Goal: Information Seeking & Learning: Check status

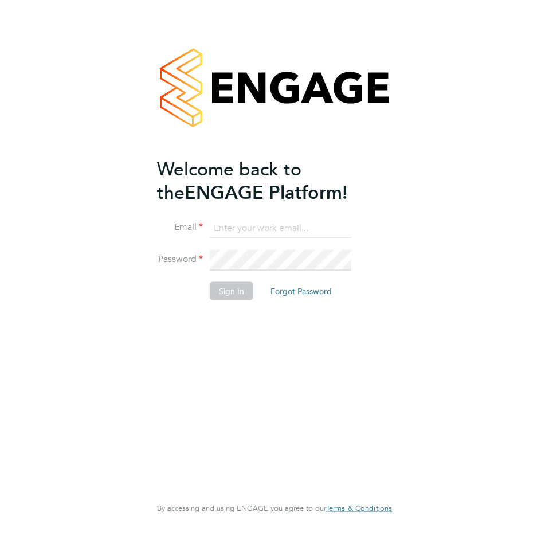
type input "[PERSON_NAME][EMAIL_ADDRESS][DOMAIN_NAME]"
click at [243, 306] on li "Sign In Forgot Password" at bounding box center [269, 297] width 224 height 30
click at [240, 299] on button "Sign In" at bounding box center [232, 291] width 44 height 18
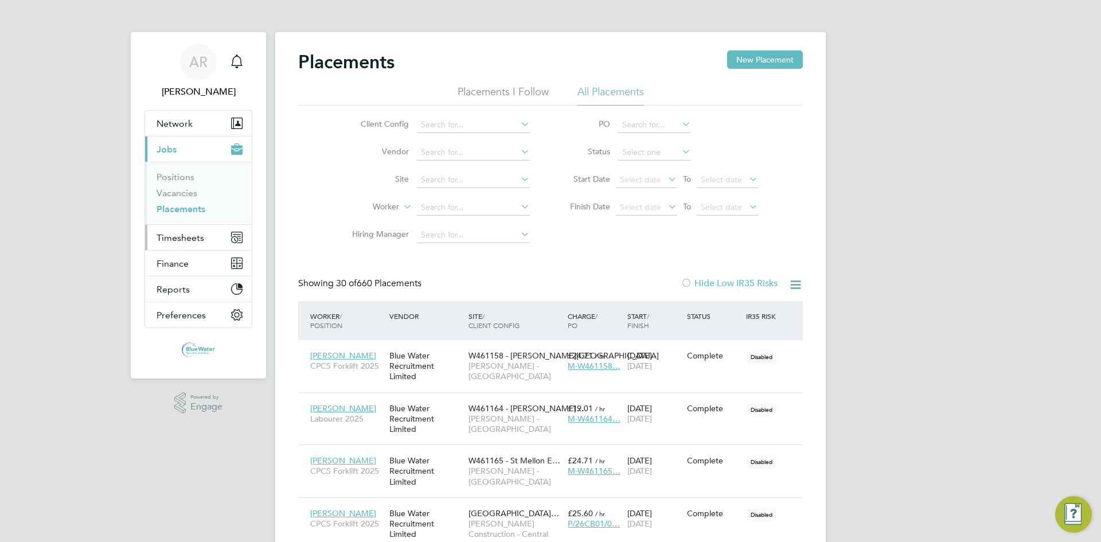
click at [190, 239] on span "Timesheets" at bounding box center [181, 237] width 48 height 11
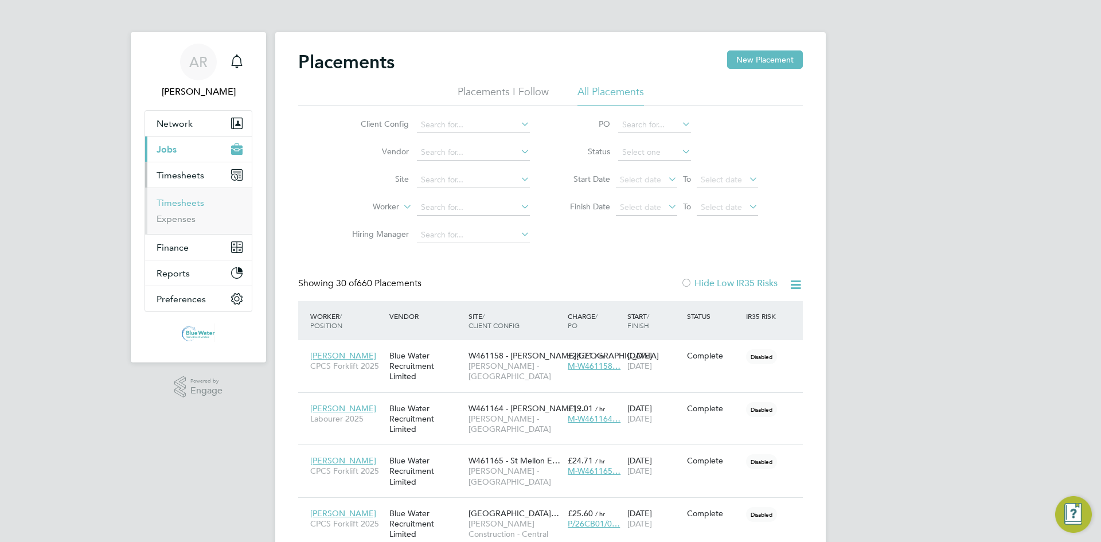
click at [188, 198] on link "Timesheets" at bounding box center [181, 202] width 48 height 11
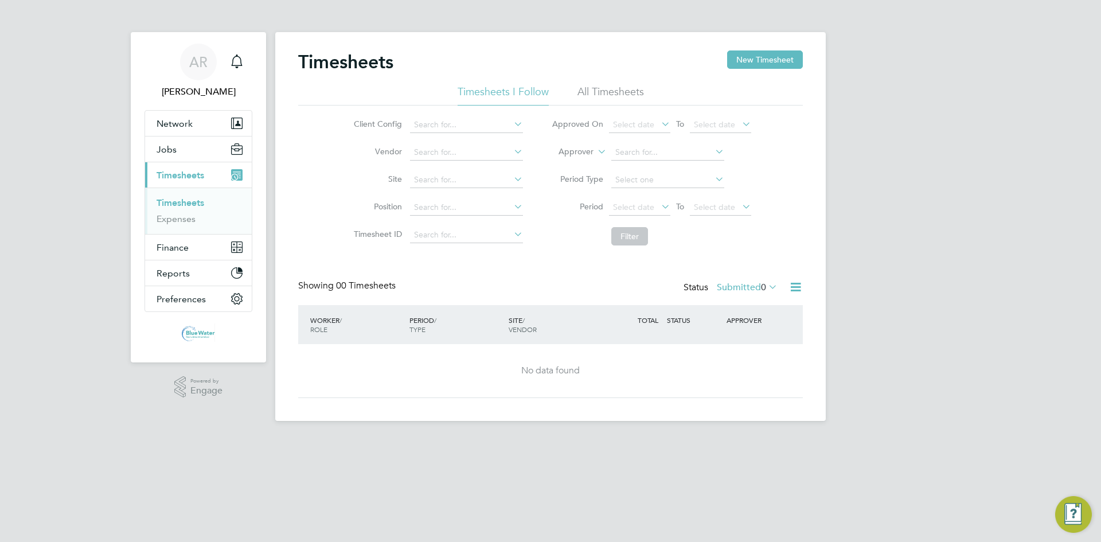
click at [734, 288] on label "Submitted 0" at bounding box center [747, 287] width 61 height 11
click at [743, 354] on li "Approved" at bounding box center [731, 356] width 53 height 16
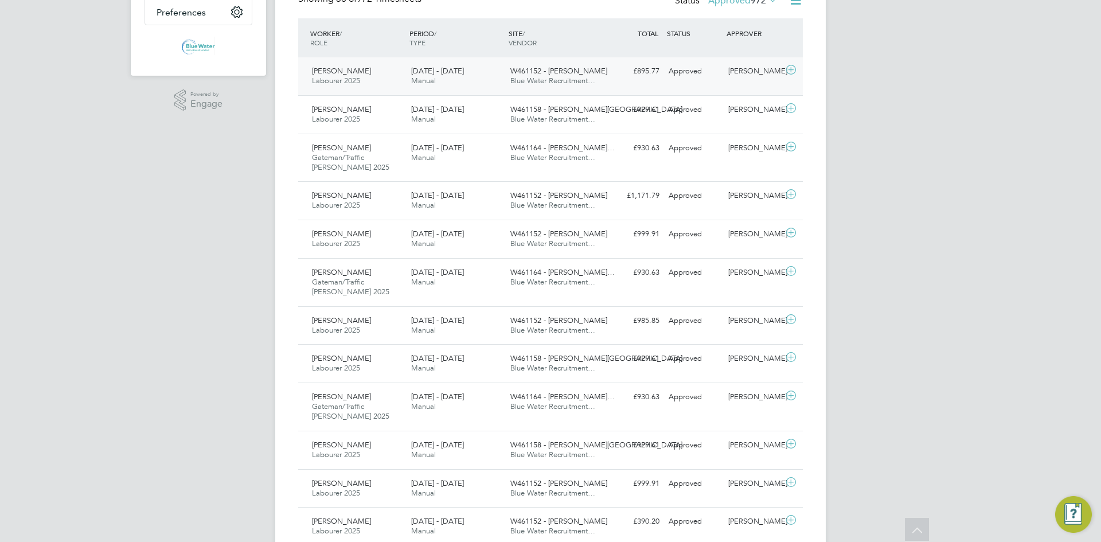
click at [606, 73] on div "£895.77 Approved" at bounding box center [634, 71] width 60 height 19
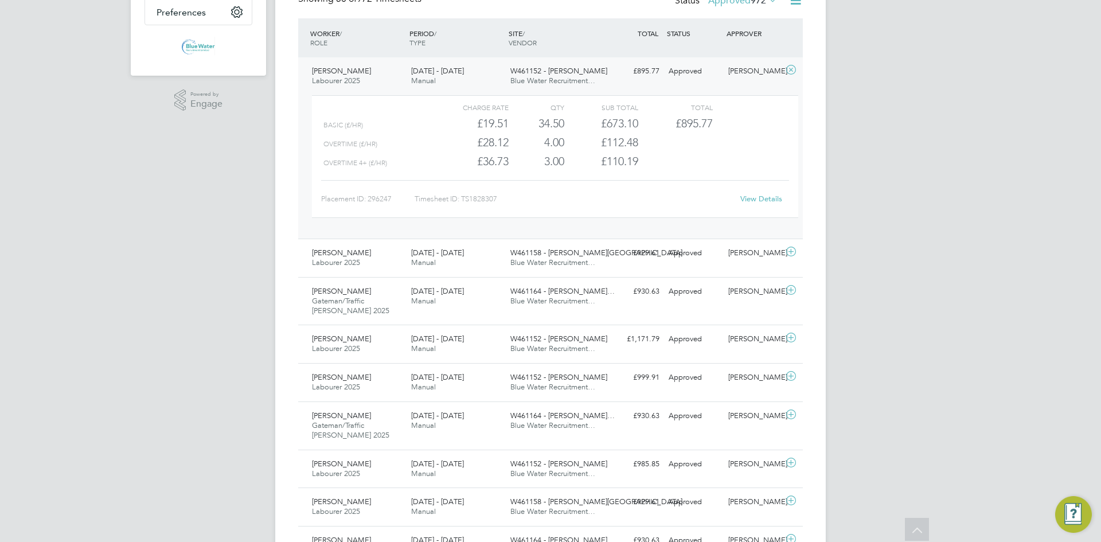
click at [762, 201] on link "View Details" at bounding box center [761, 199] width 42 height 10
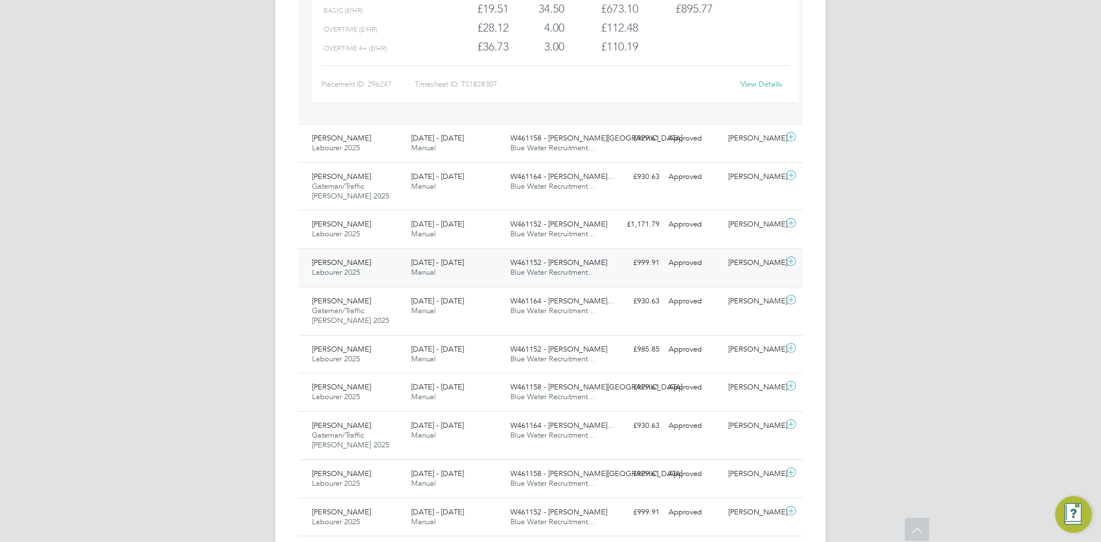
click at [497, 278] on div "13 - 19 Sep 2025 Manual" at bounding box center [456, 267] width 99 height 29
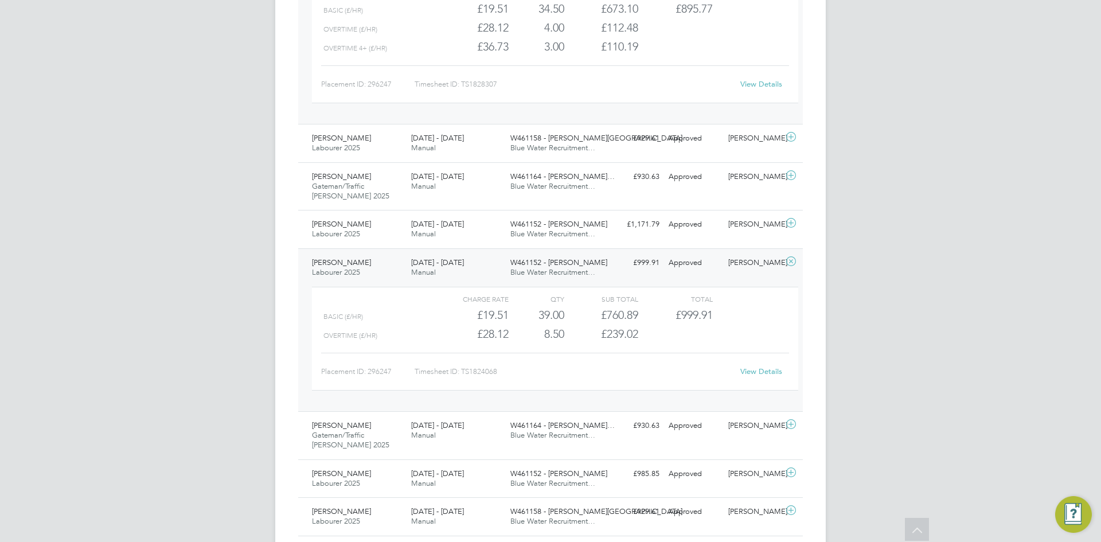
click at [762, 374] on link "View Details" at bounding box center [761, 371] width 42 height 10
click at [478, 263] on div "13 - 19 Sep 2025 Manual" at bounding box center [456, 267] width 99 height 29
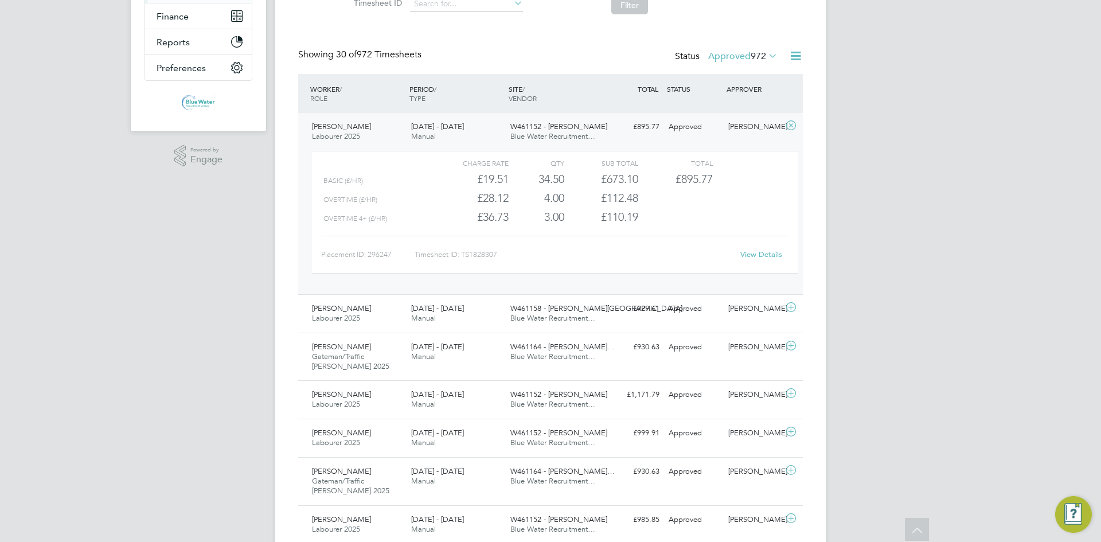
scroll to position [229, 0]
click at [490, 124] on div "20 - 26 Sep 2025 Manual" at bounding box center [456, 133] width 99 height 29
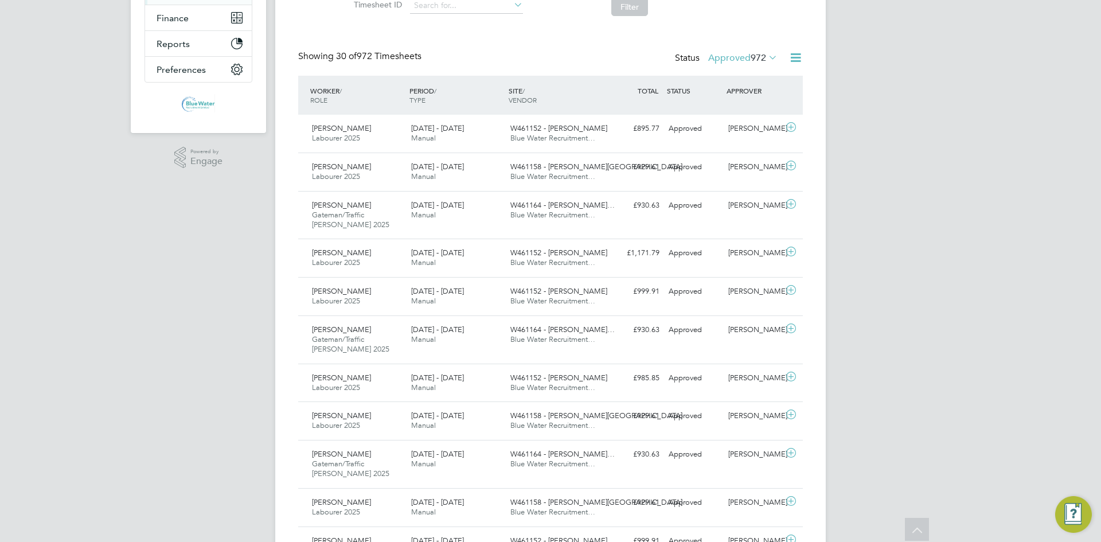
scroll to position [0, 0]
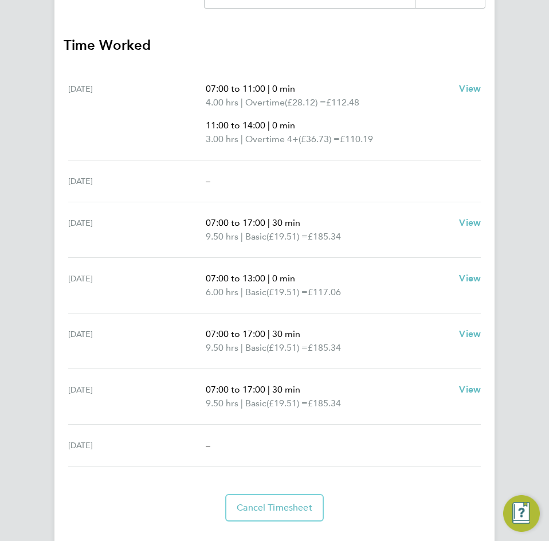
scroll to position [688, 0]
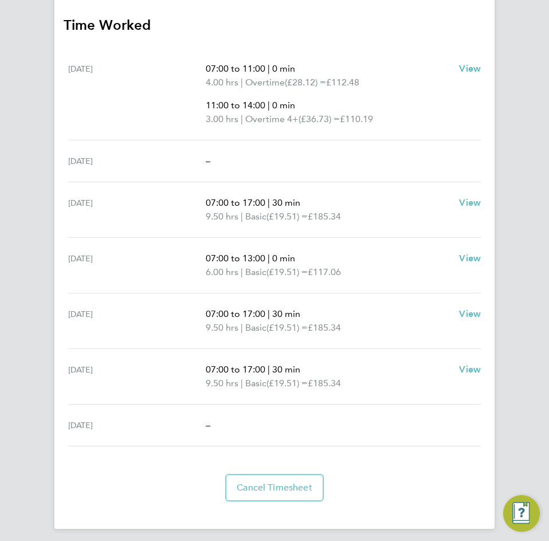
drag, startPoint x: 216, startPoint y: 428, endPoint x: 196, endPoint y: 421, distance: 21.9
click at [196, 421] on div "[DATE] –" at bounding box center [274, 426] width 413 height 42
click at [221, 419] on div "–" at bounding box center [343, 426] width 275 height 14
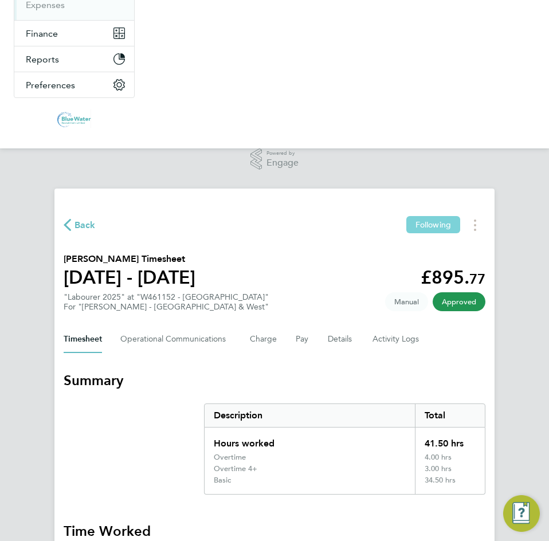
scroll to position [178, 0]
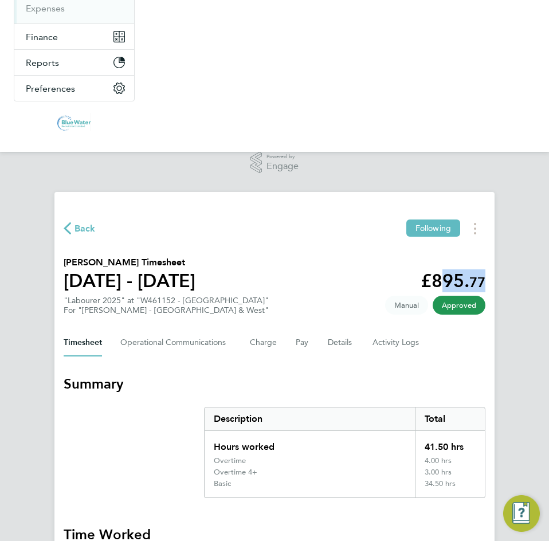
drag, startPoint x: 431, startPoint y: 283, endPoint x: 485, endPoint y: 273, distance: 54.8
click at [485, 273] on app-decimal "£895. 77" at bounding box center [453, 281] width 65 height 22
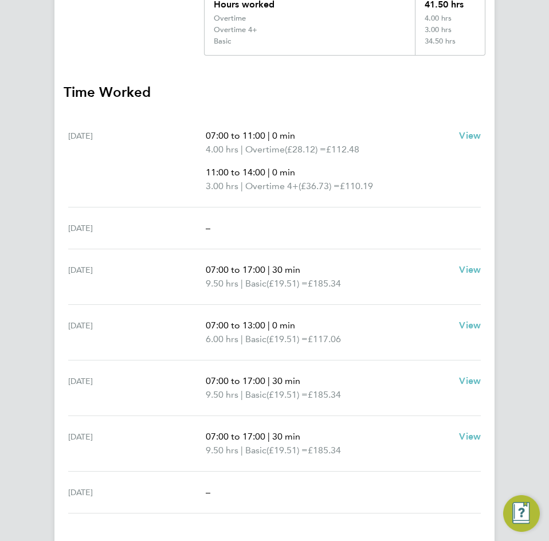
scroll to position [637, 0]
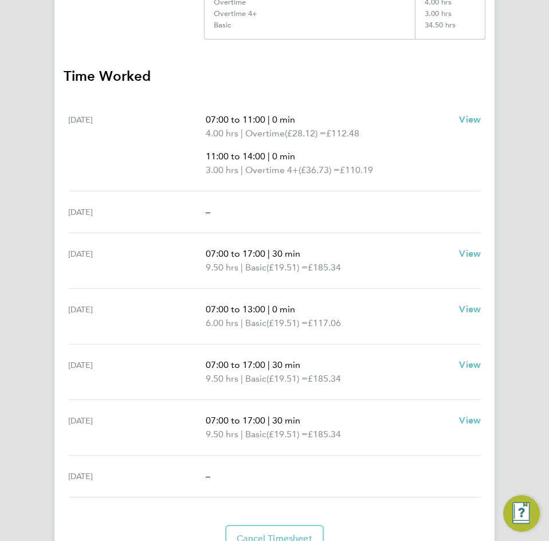
click at [307, 264] on span "(£19.51) =" at bounding box center [287, 267] width 41 height 11
drag, startPoint x: 205, startPoint y: 364, endPoint x: 299, endPoint y: 370, distance: 94.3
click at [299, 370] on p "07:00 to 17:00 | 30 min" at bounding box center [328, 365] width 244 height 14
click at [329, 356] on div "[DATE] 07:00 to 17:00 | 30 min 9.50 hrs | Basic (£19.51) = £185.34 View" at bounding box center [274, 373] width 413 height 56
drag, startPoint x: 203, startPoint y: 420, endPoint x: 310, endPoint y: 430, distance: 107.2
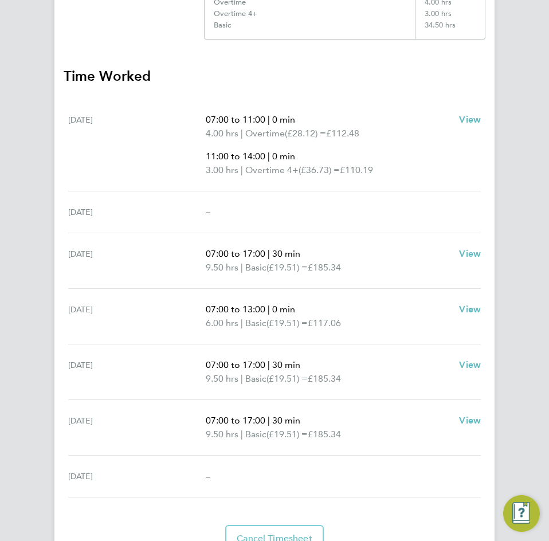
click at [310, 430] on div "[DATE] 07:00 to 17:00 | 30 min 9.50 hrs | Basic (£19.51) = £185.34 View" at bounding box center [274, 428] width 413 height 56
click at [321, 424] on p "07:00 to 17:00 | 30 min" at bounding box center [328, 421] width 244 height 14
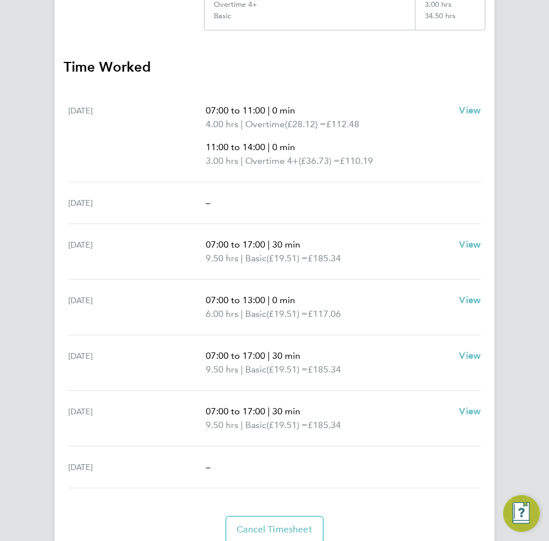
scroll to position [694, 0]
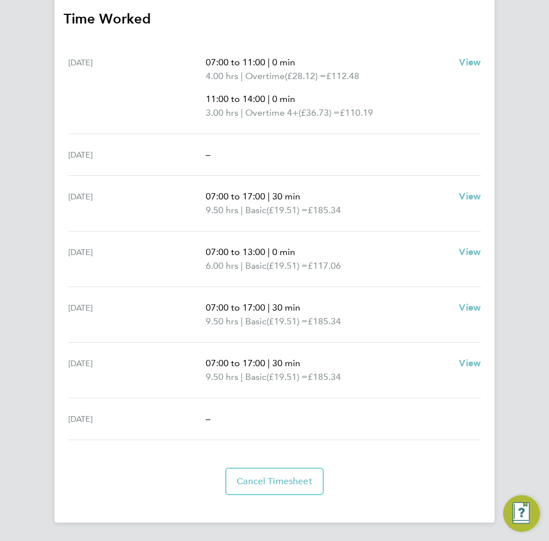
drag, startPoint x: 215, startPoint y: 421, endPoint x: 202, endPoint y: 423, distance: 13.4
click at [202, 423] on div "[DATE] –" at bounding box center [274, 420] width 413 height 42
click at [240, 421] on div "–" at bounding box center [343, 419] width 275 height 14
drag, startPoint x: 213, startPoint y: 423, endPoint x: 197, endPoint y: 414, distance: 19.0
click at [197, 414] on div "[DATE] –" at bounding box center [274, 420] width 413 height 42
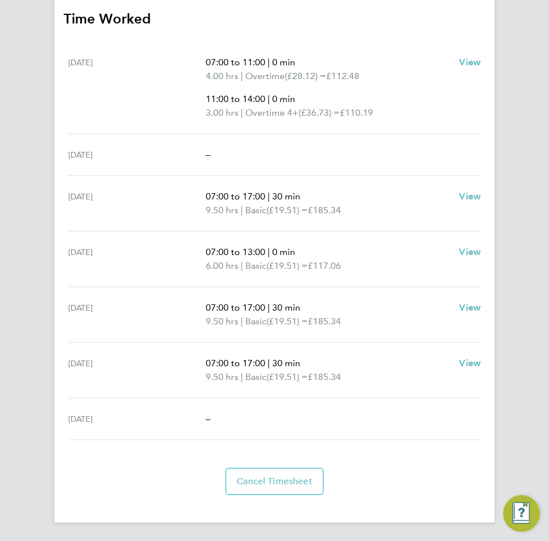
click at [217, 409] on div "[DATE] –" at bounding box center [274, 420] width 413 height 42
drag, startPoint x: 217, startPoint y: 423, endPoint x: 198, endPoint y: 423, distance: 19.5
click at [198, 423] on div "[DATE] –" at bounding box center [274, 420] width 413 height 42
click at [212, 420] on div "–" at bounding box center [343, 419] width 275 height 14
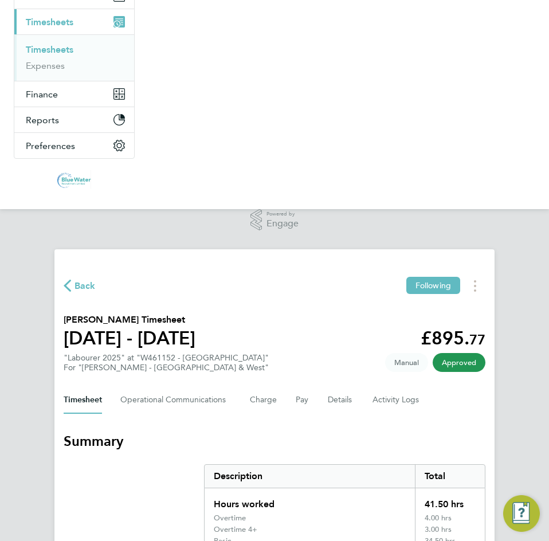
scroll to position [178, 0]
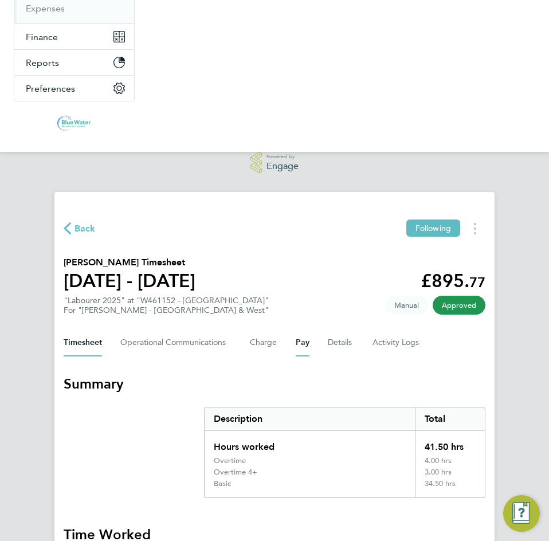
click at [296, 345] on button "Pay" at bounding box center [303, 343] width 14 height 28
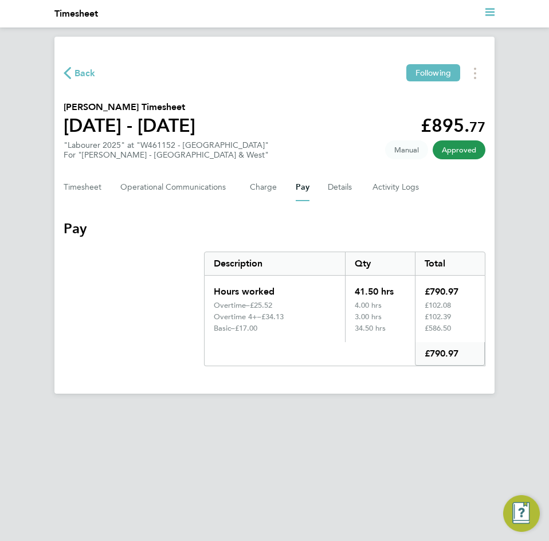
click at [459, 310] on div "£102.08" at bounding box center [450, 306] width 70 height 11
drag, startPoint x: 458, startPoint y: 319, endPoint x: 421, endPoint y: 311, distance: 37.6
click at [420, 310] on div "Hours worked 41.50 hrs £790.97 Overtime – £25.52 4.00 hrs £102.08 Overtime 4+ –…" at bounding box center [345, 321] width 282 height 91
click at [463, 305] on div "£102.08" at bounding box center [450, 306] width 70 height 11
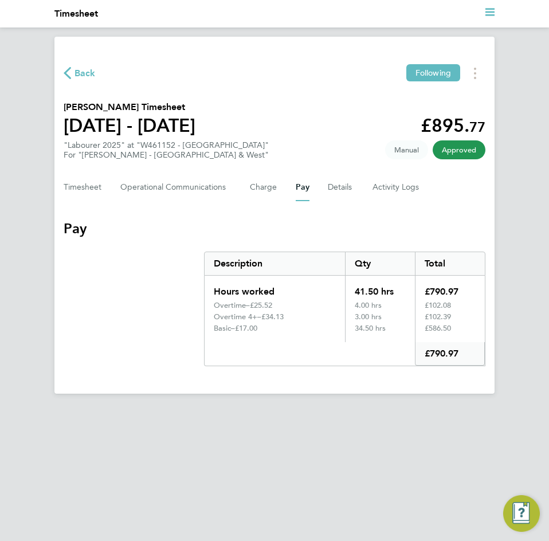
drag, startPoint x: 456, startPoint y: 327, endPoint x: 418, endPoint y: 331, distance: 38.6
click at [419, 331] on div "£586.50" at bounding box center [450, 333] width 70 height 18
drag, startPoint x: 368, startPoint y: 302, endPoint x: 268, endPoint y: 308, distance: 100.5
click at [347, 302] on div "4.00 hrs" at bounding box center [380, 306] width 70 height 11
click at [325, 321] on div "£34.13" at bounding box center [298, 317] width 74 height 9
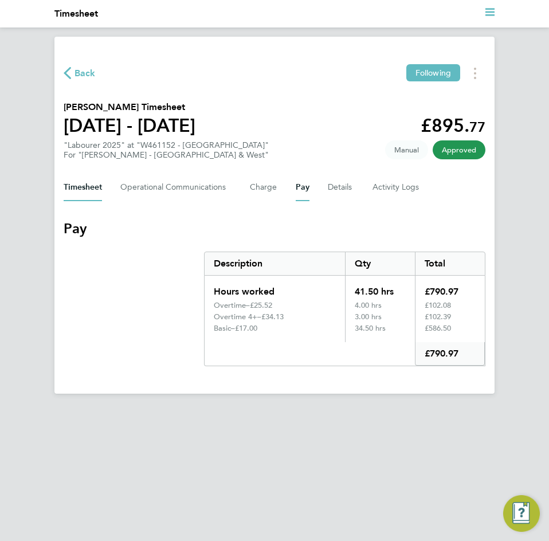
click at [74, 175] on button "Timesheet" at bounding box center [83, 188] width 38 height 28
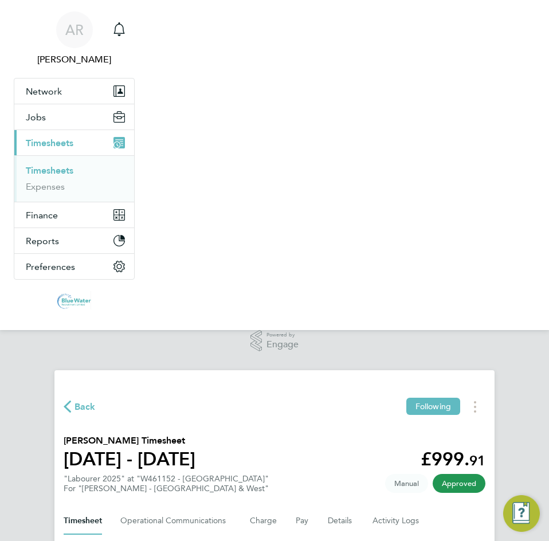
click at [397, 186] on nav "AR Anthony Roberts Notifications Applications: Network Team Members Businesses …" at bounding box center [274, 165] width 549 height 330
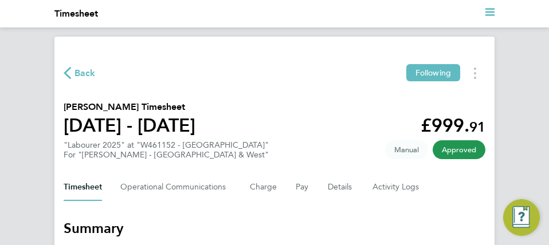
click at [356, 245] on html "Current page: Timesheet Back Following William Jenkins's Timesheet 13 - 19 Sept…" at bounding box center [274, 122] width 549 height 245
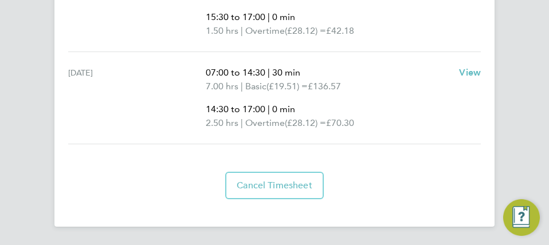
drag, startPoint x: 356, startPoint y: 245, endPoint x: 358, endPoint y: 568, distance: 323.4
click at [403, 177] on div "Cancel Timesheet" at bounding box center [275, 186] width 422 height 28
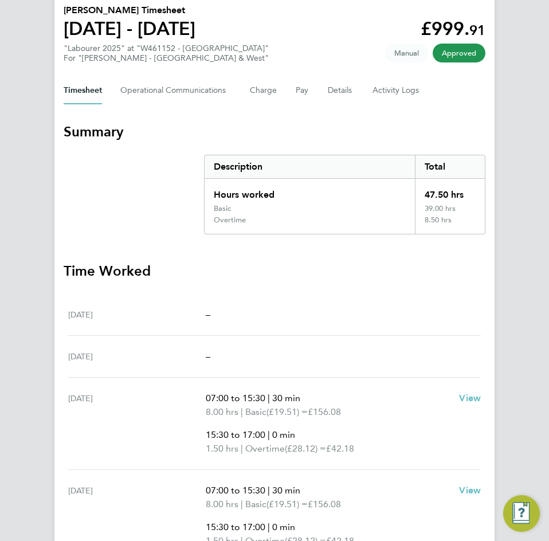
scroll to position [95, 0]
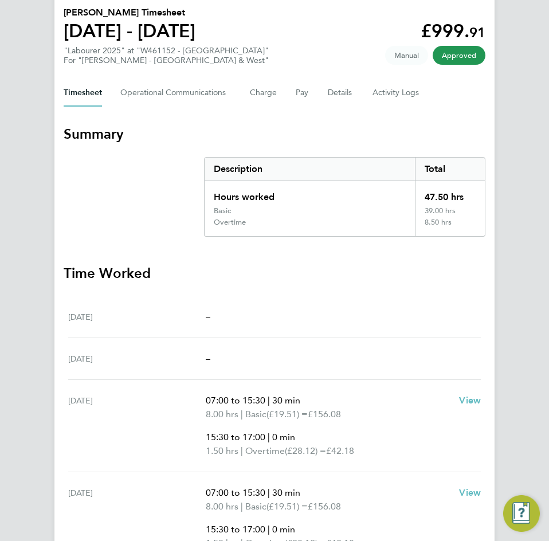
drag, startPoint x: 464, startPoint y: 198, endPoint x: 425, endPoint y: 202, distance: 39.8
click at [425, 202] on div "47.50 hrs" at bounding box center [450, 193] width 70 height 25
click at [399, 242] on section "Summary Description Total Hours worked 47.50 hrs Basic 39.00 hrs Overtime 8.50 …" at bounding box center [275, 511] width 422 height 772
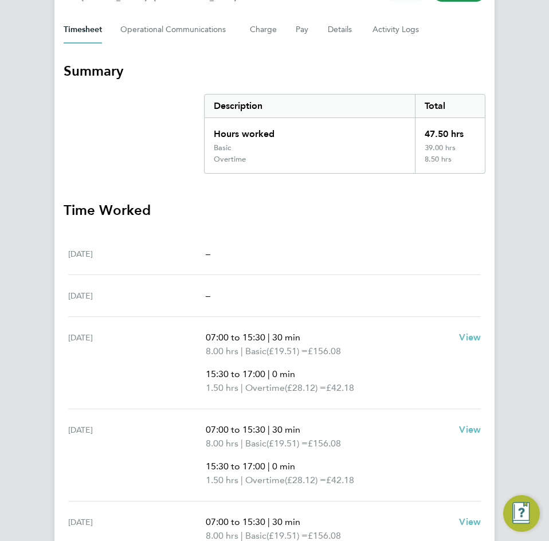
scroll to position [0, 0]
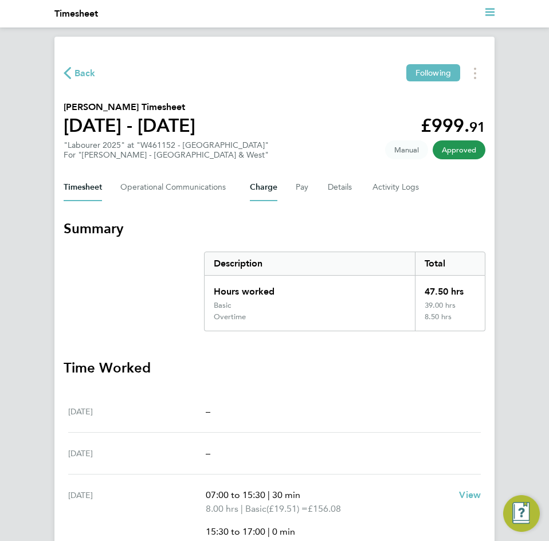
click at [267, 186] on button "Charge" at bounding box center [264, 188] width 28 height 28
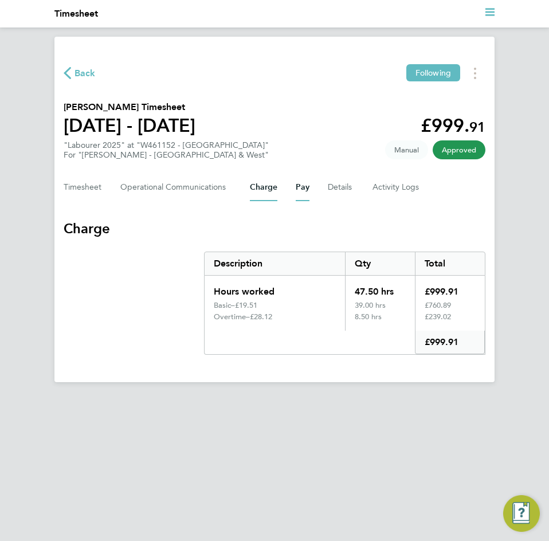
click at [298, 194] on button "Pay" at bounding box center [303, 188] width 14 height 28
click at [344, 186] on button "Details" at bounding box center [341, 188] width 26 height 28
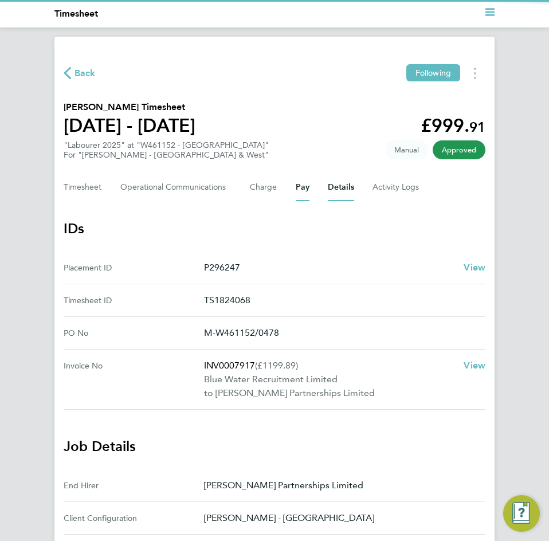
click at [299, 190] on button "Pay" at bounding box center [303, 188] width 14 height 28
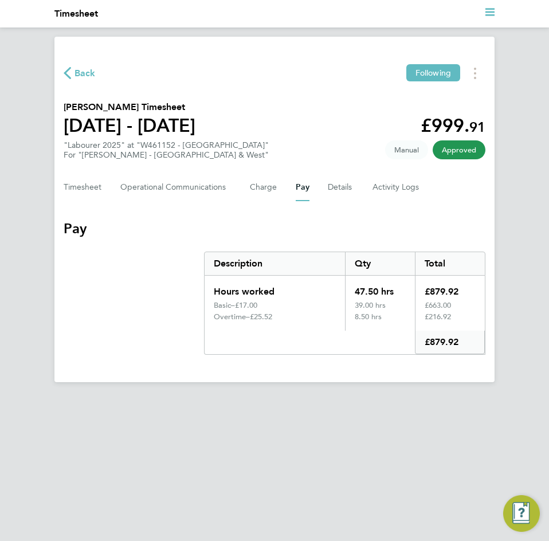
click at [298, 190] on button "Pay" at bounding box center [303, 188] width 14 height 28
click at [333, 185] on button "Details" at bounding box center [341, 188] width 26 height 28
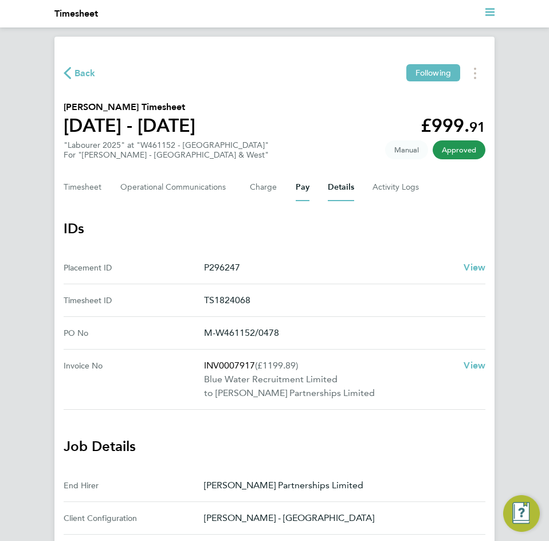
click at [304, 192] on button "Pay" at bounding box center [303, 188] width 14 height 28
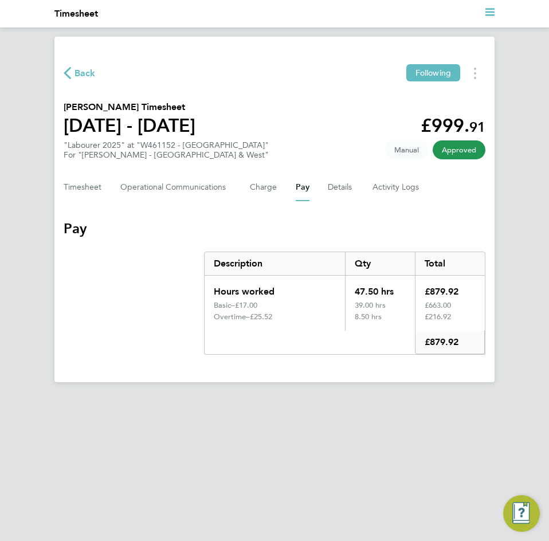
drag, startPoint x: 467, startPoint y: 289, endPoint x: 419, endPoint y: 284, distance: 48.4
click at [419, 284] on div "£879.92" at bounding box center [450, 288] width 70 height 25
click at [470, 313] on div "£216.92" at bounding box center [450, 322] width 70 height 18
drag, startPoint x: 464, startPoint y: 306, endPoint x: 417, endPoint y: 306, distance: 46.5
click at [417, 306] on div "£663.00" at bounding box center [450, 306] width 70 height 11
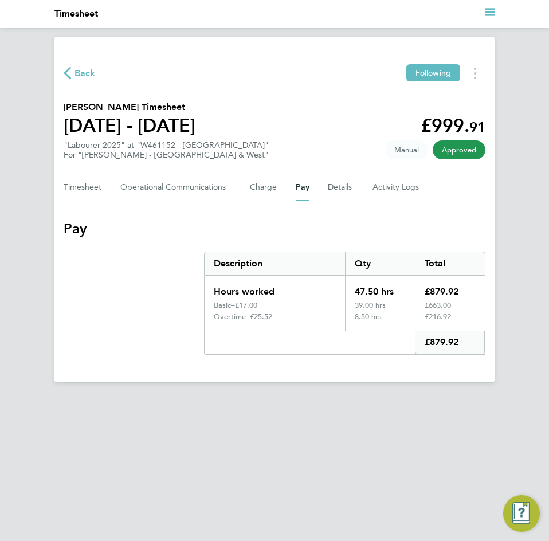
drag, startPoint x: 459, startPoint y: 315, endPoint x: 440, endPoint y: 314, distance: 18.9
click at [440, 314] on div "£216.92" at bounding box center [450, 322] width 70 height 18
click at [440, 316] on div "£216.92" at bounding box center [450, 322] width 70 height 18
click at [400, 323] on div "8.50 hrs" at bounding box center [380, 322] width 70 height 18
drag, startPoint x: 357, startPoint y: 321, endPoint x: 368, endPoint y: 317, distance: 12.4
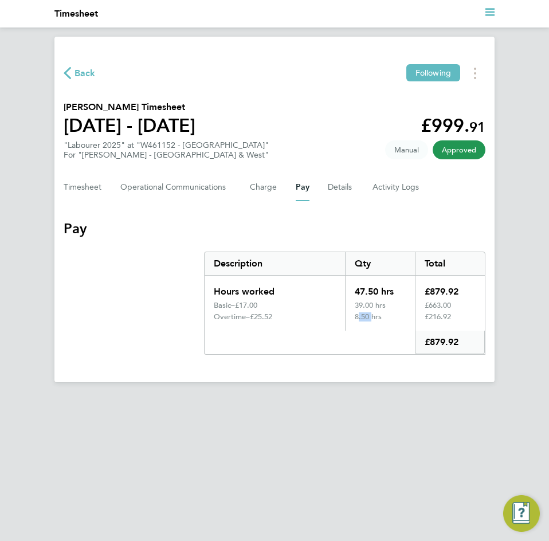
click at [368, 317] on div "8.50 hrs" at bounding box center [380, 322] width 70 height 18
click at [385, 344] on div "Pay" at bounding box center [310, 343] width 210 height 24
